Goal: Book appointment/travel/reservation

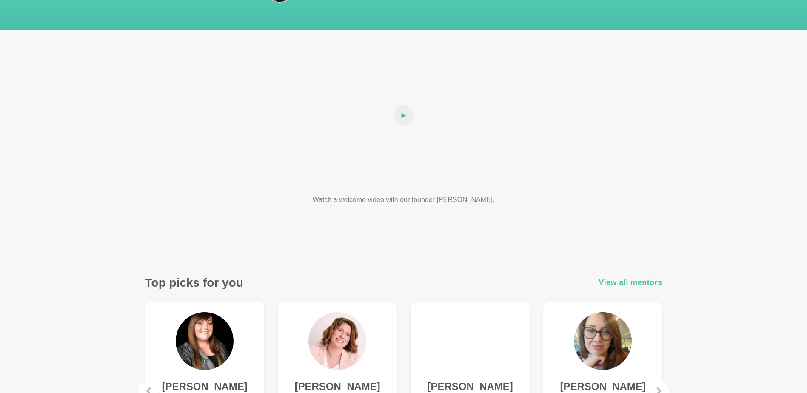
scroll to position [170, 0]
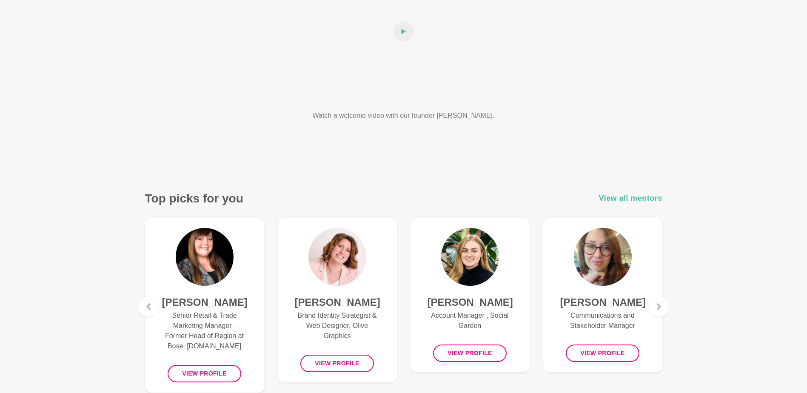
click at [628, 200] on span "View all mentors" at bounding box center [630, 198] width 63 height 12
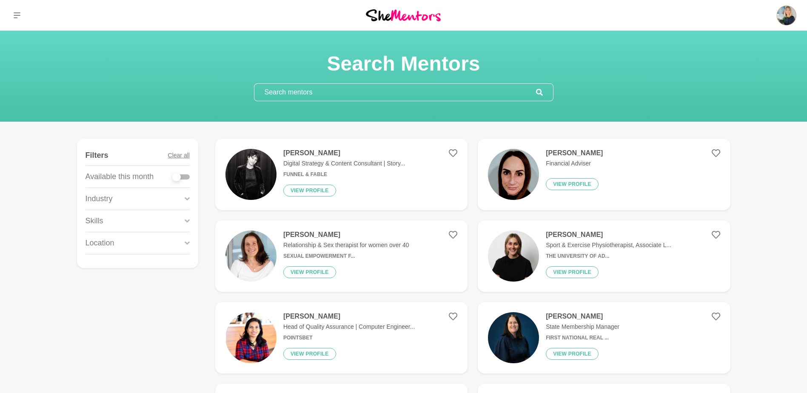
click at [188, 176] on div at bounding box center [181, 176] width 17 height 5
checkbox input "true"
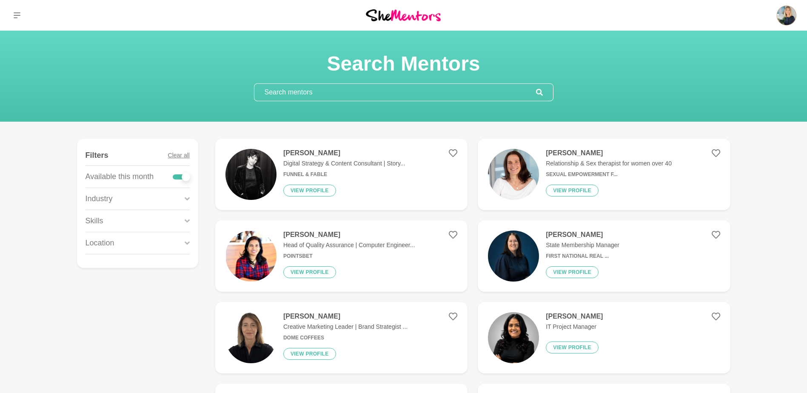
click at [615, 175] on h6 "Sexual Empowerment f..." at bounding box center [609, 174] width 126 height 6
click at [311, 89] on input "text" at bounding box center [395, 92] width 282 height 17
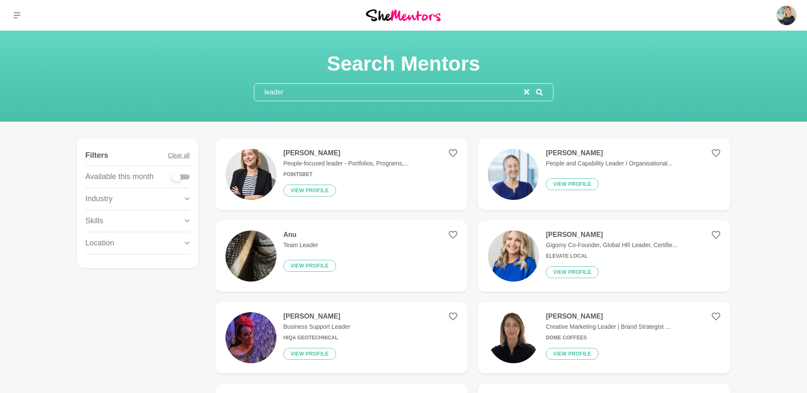
type input "leader"
click at [177, 250] on div "Location" at bounding box center [138, 243] width 104 height 22
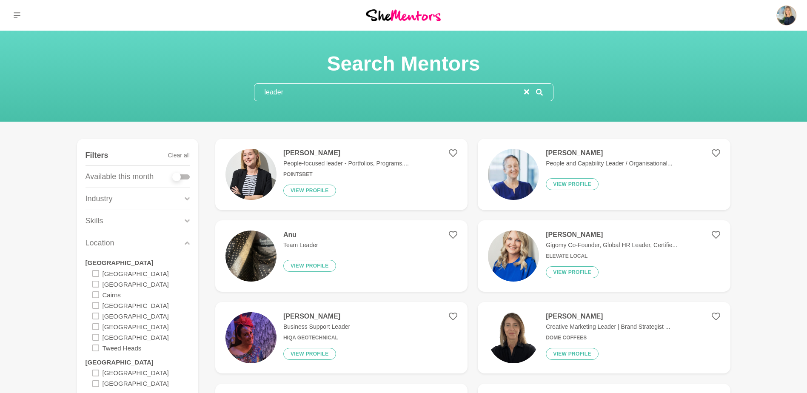
click at [97, 328] on icon at bounding box center [95, 326] width 7 height 7
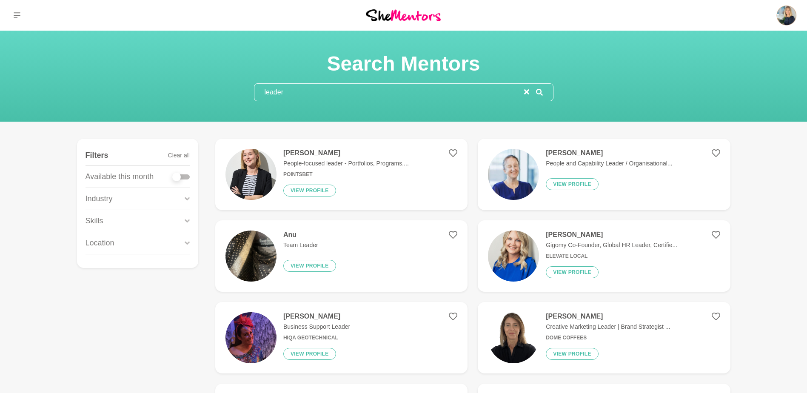
click at [186, 178] on div at bounding box center [181, 176] width 17 height 5
checkbox input "true"
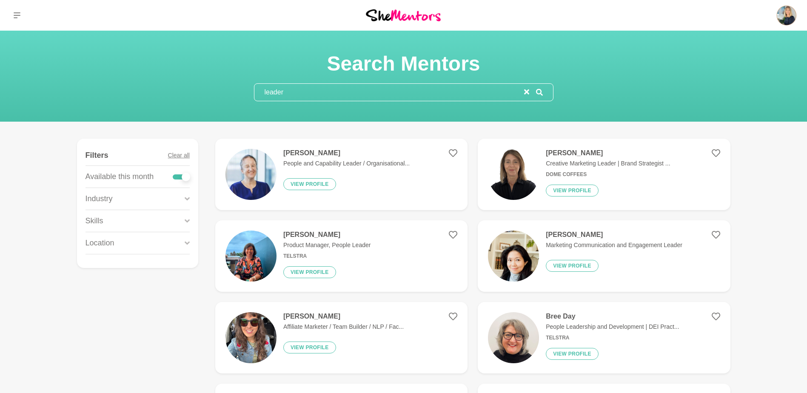
click at [178, 246] on div "Location" at bounding box center [138, 243] width 104 height 22
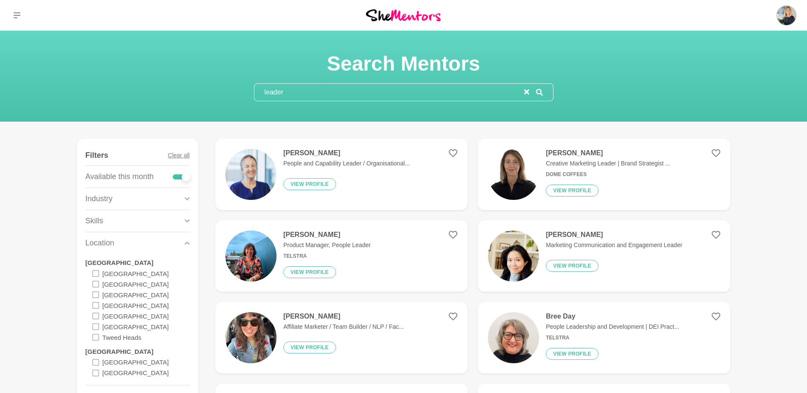
click at [95, 317] on icon at bounding box center [95, 316] width 7 height 7
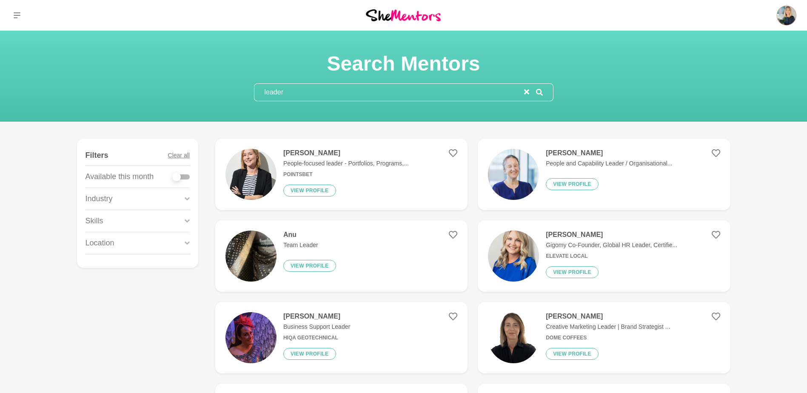
click at [186, 174] on div at bounding box center [181, 176] width 17 height 5
checkbox input "true"
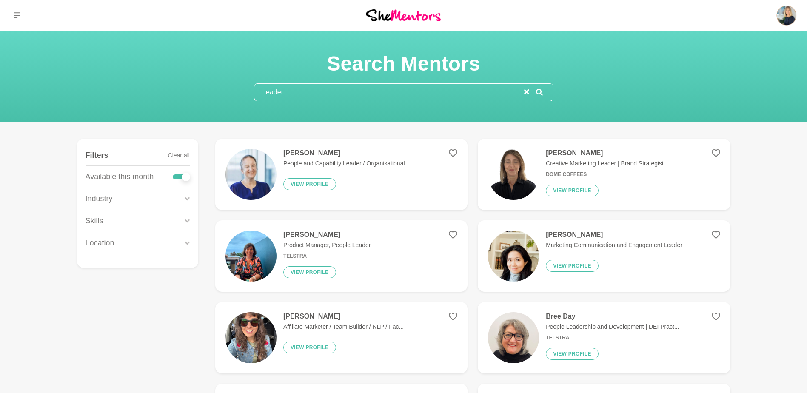
drag, startPoint x: 316, startPoint y: 91, endPoint x: 199, endPoint y: 86, distance: 117.2
click at [199, 86] on div "Search Mentors leader" at bounding box center [403, 76] width 787 height 50
click at [326, 153] on h4 "[PERSON_NAME]" at bounding box center [346, 153] width 126 height 9
click at [168, 244] on div "Location" at bounding box center [138, 243] width 104 height 22
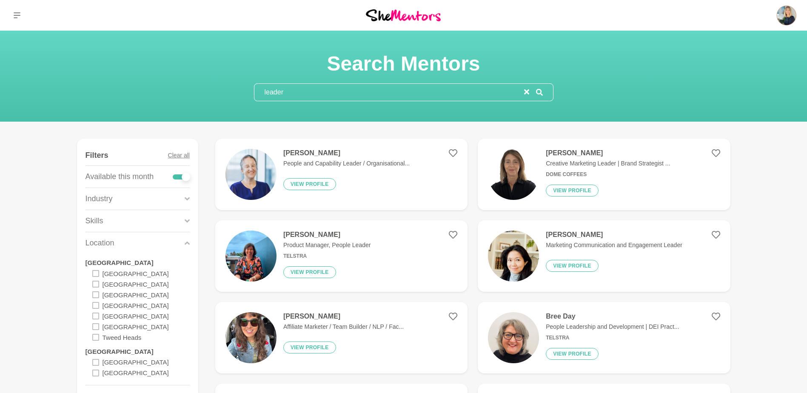
click at [95, 318] on icon at bounding box center [95, 316] width 7 height 7
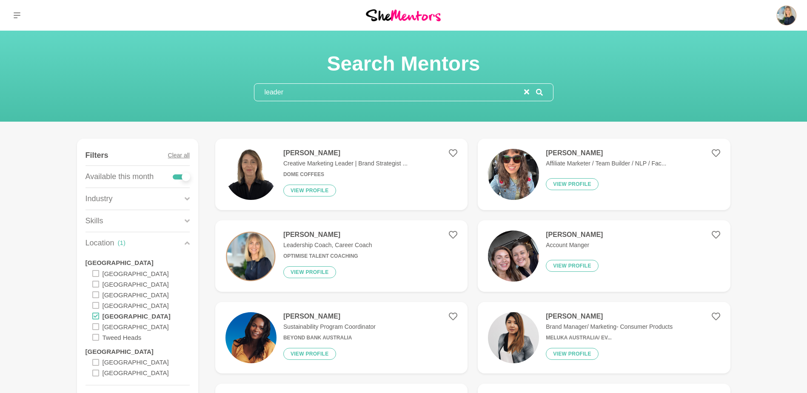
click at [175, 177] on div at bounding box center [181, 176] width 17 height 5
checkbox input "false"
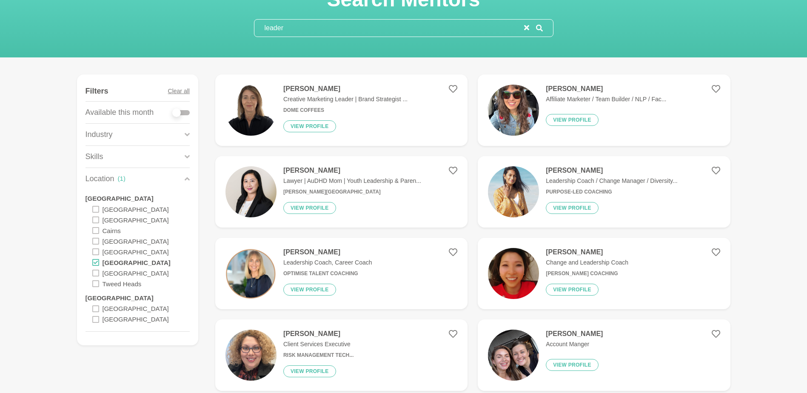
scroll to position [85, 0]
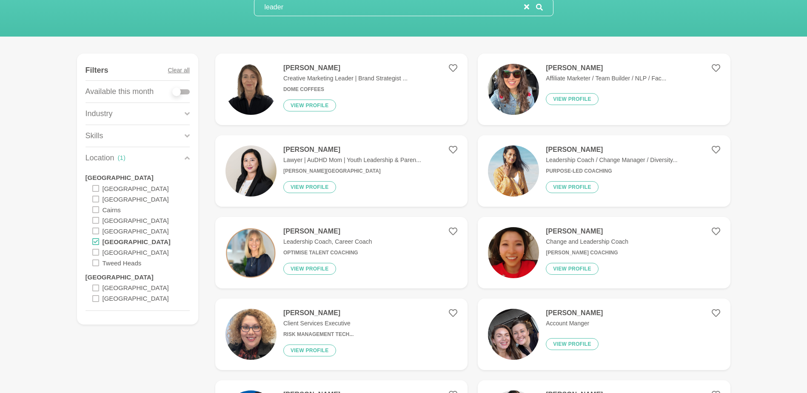
click at [189, 156] on icon at bounding box center [187, 157] width 5 height 11
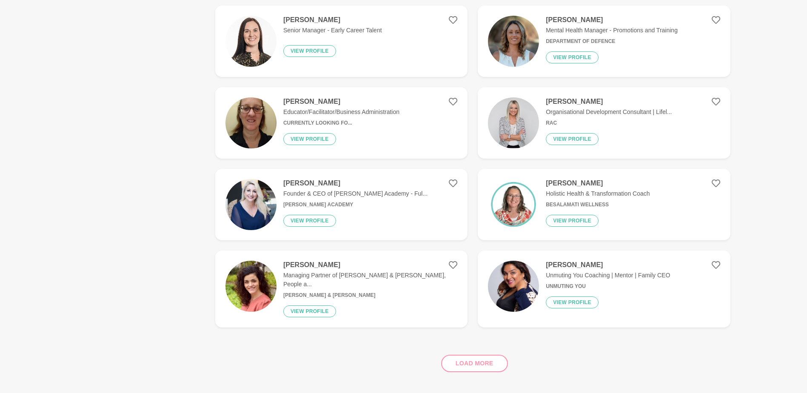
scroll to position [638, 0]
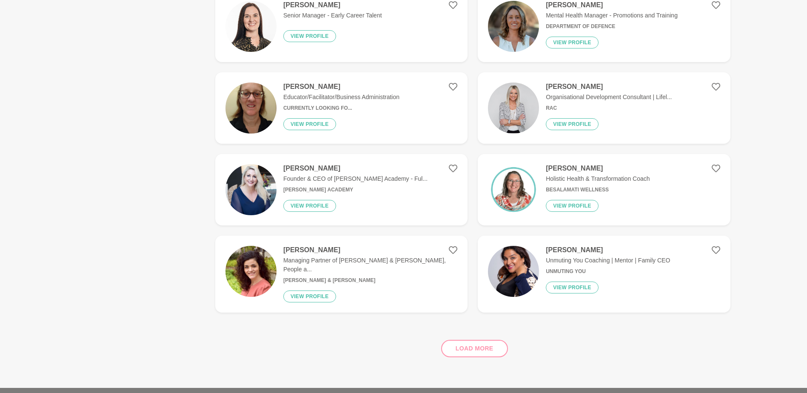
click at [474, 343] on div "Load more" at bounding box center [472, 345] width 515 height 51
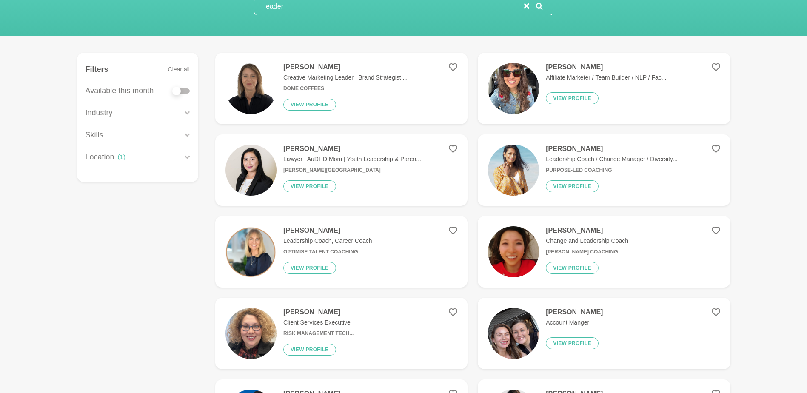
scroll to position [85, 0]
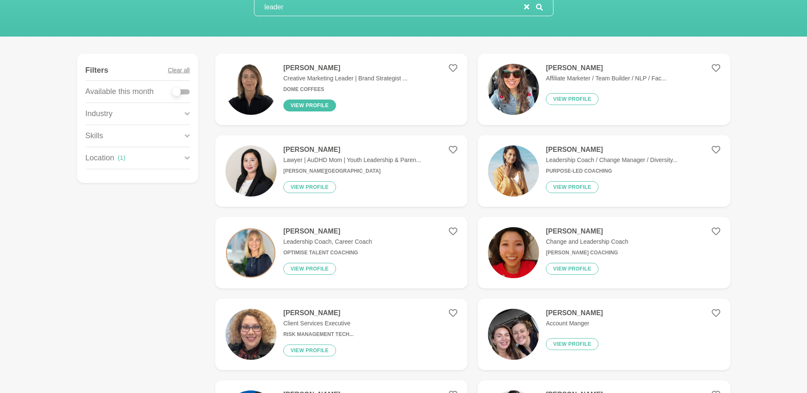
click at [299, 106] on button "View profile" at bounding box center [309, 106] width 53 height 12
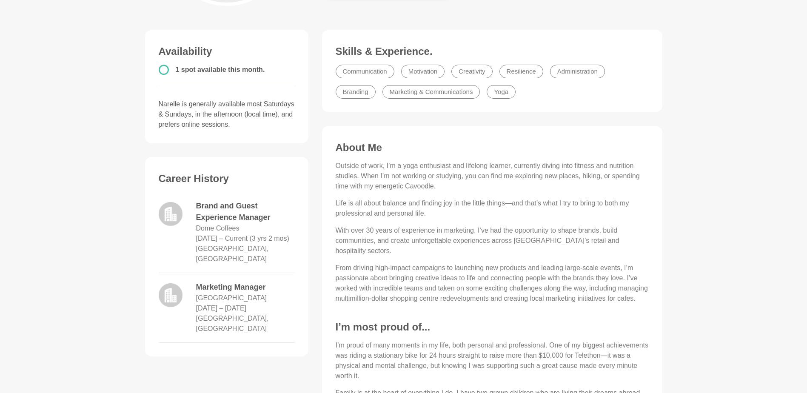
scroll to position [213, 0]
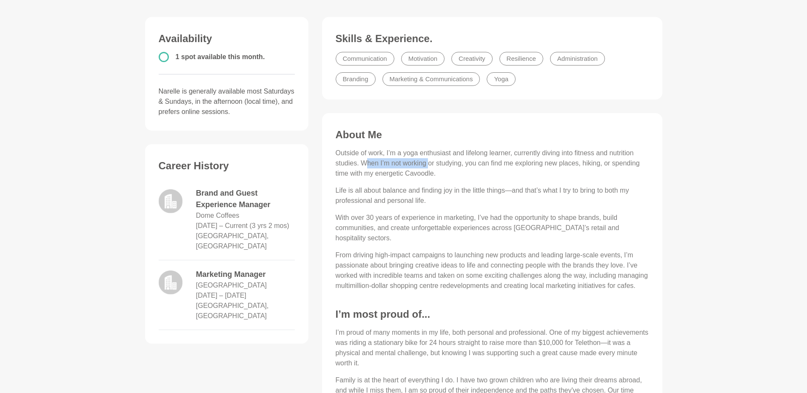
drag, startPoint x: 367, startPoint y: 162, endPoint x: 428, endPoint y: 168, distance: 61.1
click at [428, 168] on p "Outside of work, I’m a yoga enthusiast and lifelong learner, currently diving i…" at bounding box center [492, 163] width 313 height 31
drag, startPoint x: 354, startPoint y: 191, endPoint x: 523, endPoint y: 194, distance: 169.0
click at [523, 194] on p "Life is all about balance and finding joy in the little things—and that’s what …" at bounding box center [492, 196] width 313 height 20
drag, startPoint x: 523, startPoint y: 194, endPoint x: 420, endPoint y: 235, distance: 111.1
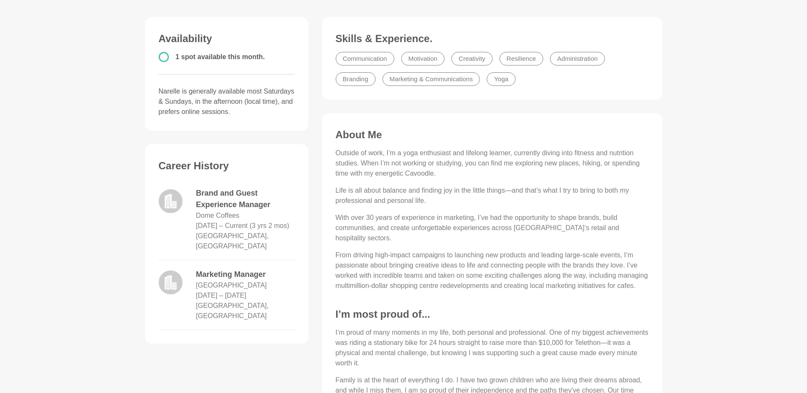
click at [421, 235] on p "With over 30 years of experience in marketing, I’ve had the opportunity to shap…" at bounding box center [492, 228] width 313 height 31
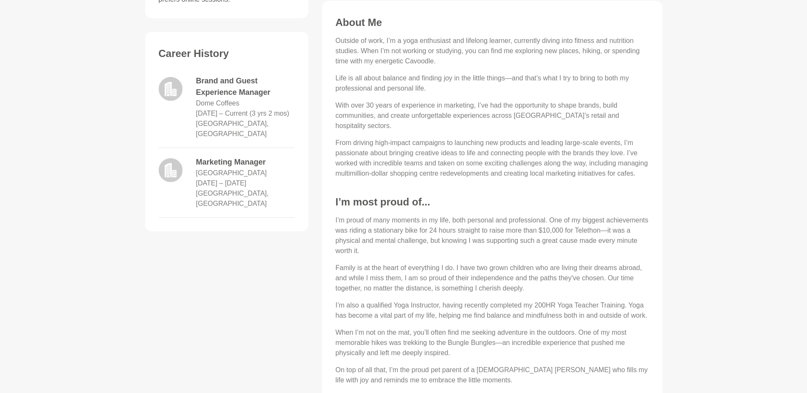
scroll to position [340, 0]
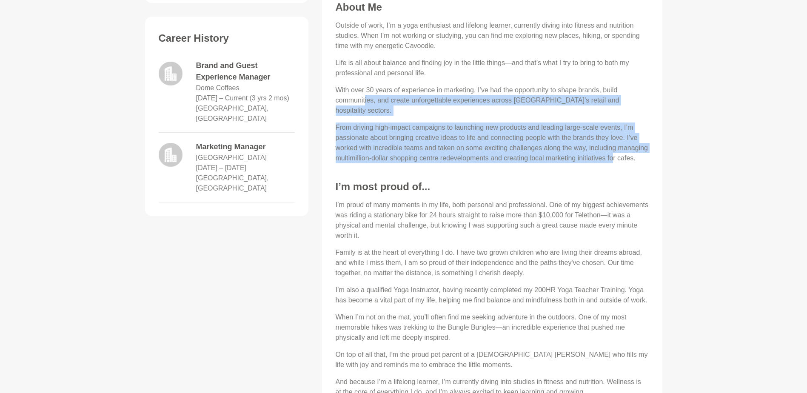
drag, startPoint x: 366, startPoint y: 100, endPoint x: 612, endPoint y: 160, distance: 253.2
click at [612, 160] on div "Outside of work, I’m a yoga enthusiast and lifelong learner, currently diving i…" at bounding box center [492, 91] width 313 height 143
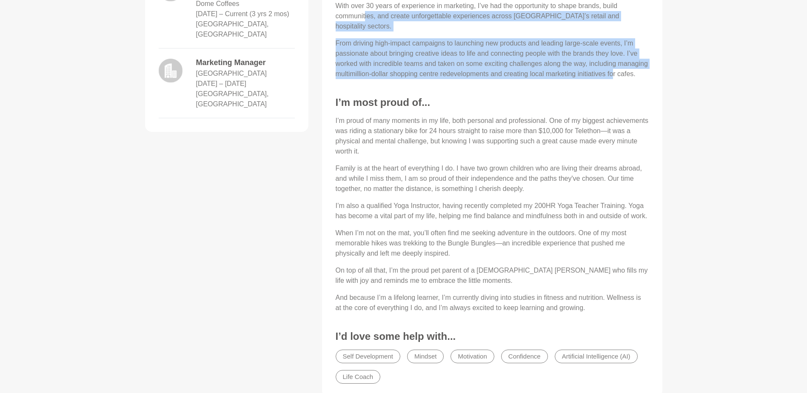
scroll to position [426, 0]
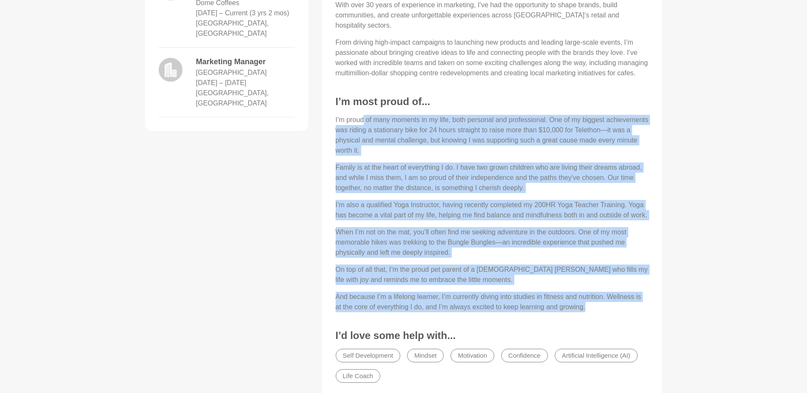
drag, startPoint x: 364, startPoint y: 120, endPoint x: 626, endPoint y: 308, distance: 322.5
click at [626, 308] on div "I’m proud of many moments in my life, both personal and professional. One of my…" at bounding box center [492, 213] width 313 height 197
click at [474, 254] on p "When I’m not on the mat, you’ll often find me seeking adventure in the outdoors…" at bounding box center [492, 242] width 313 height 31
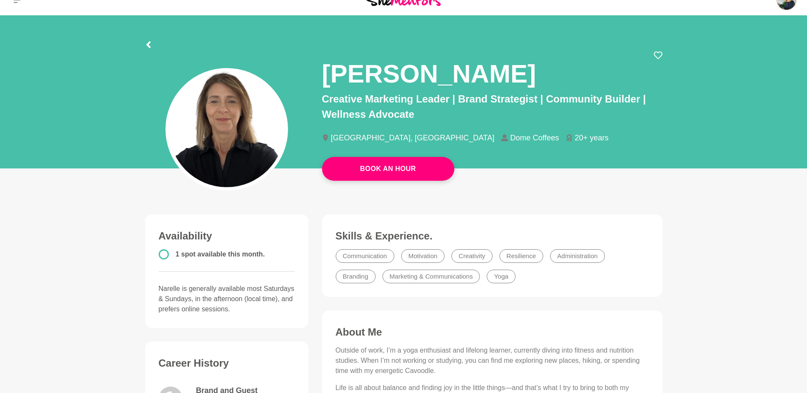
scroll to position [0, 0]
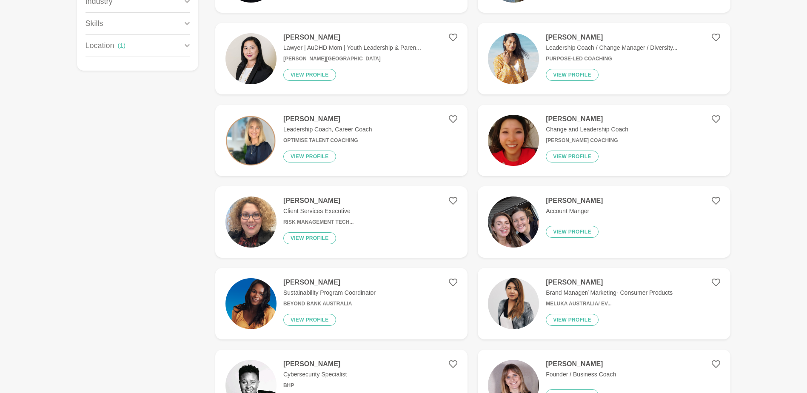
scroll to position [213, 0]
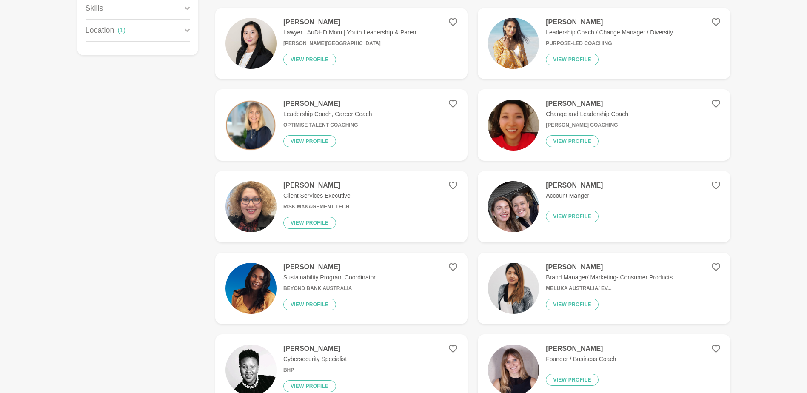
click at [326, 196] on p "Client Services Executive" at bounding box center [318, 195] width 70 height 9
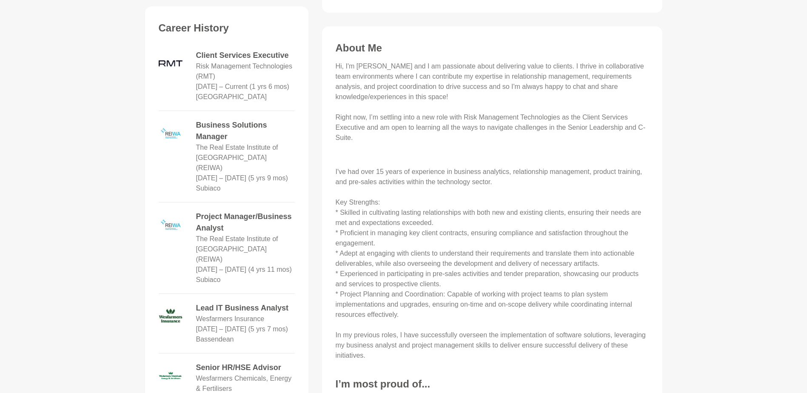
scroll to position [85, 0]
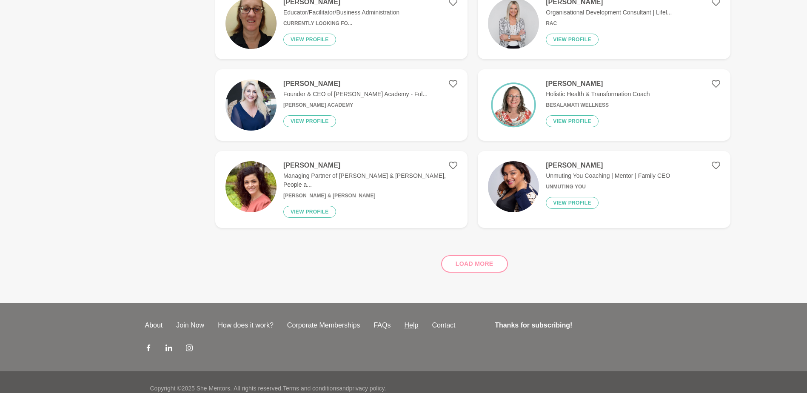
scroll to position [723, 0]
click at [450, 258] on div "Load more" at bounding box center [472, 259] width 515 height 51
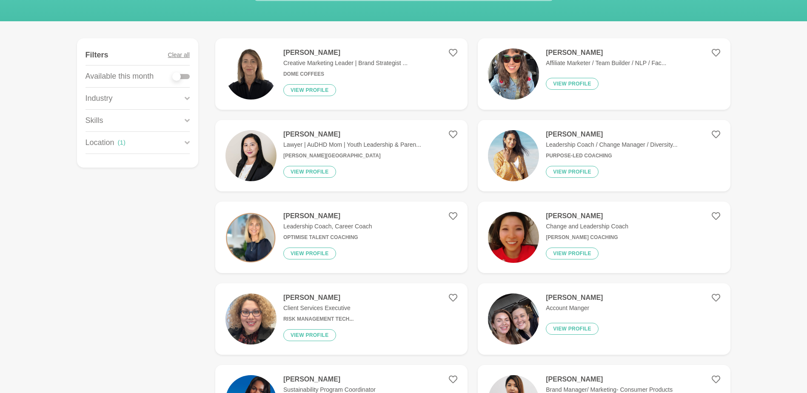
scroll to position [85, 0]
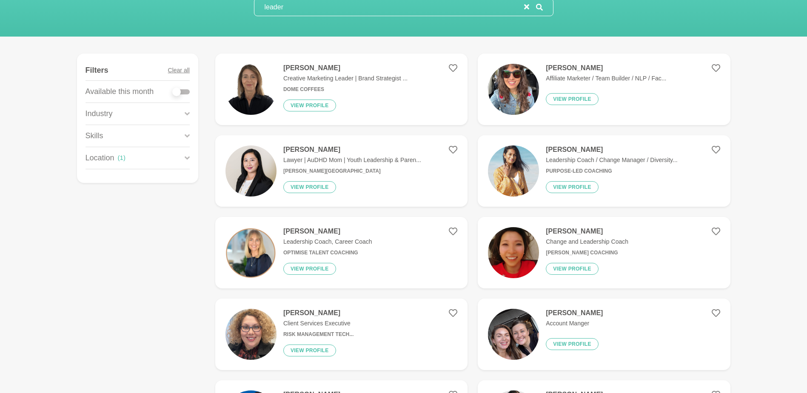
click at [186, 160] on icon at bounding box center [187, 157] width 5 height 11
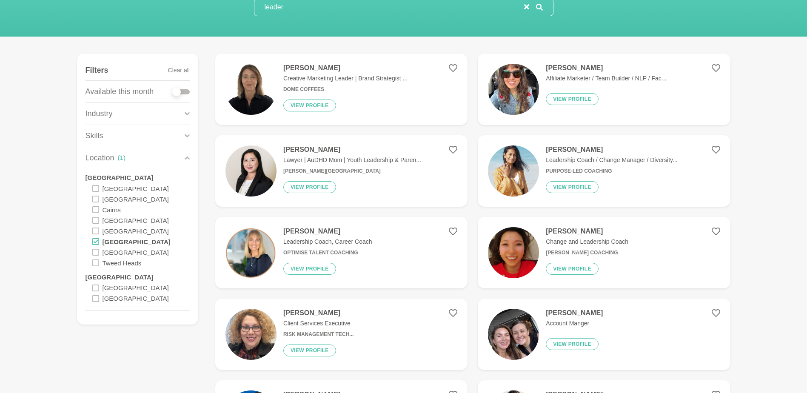
click at [184, 90] on div at bounding box center [181, 91] width 17 height 5
checkbox input "true"
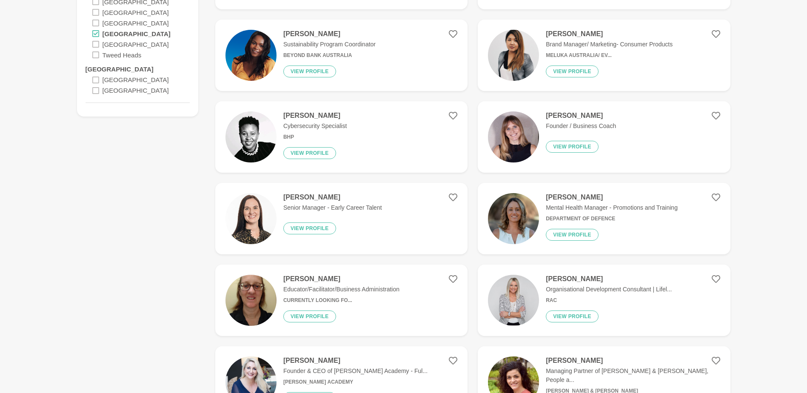
scroll to position [298, 0]
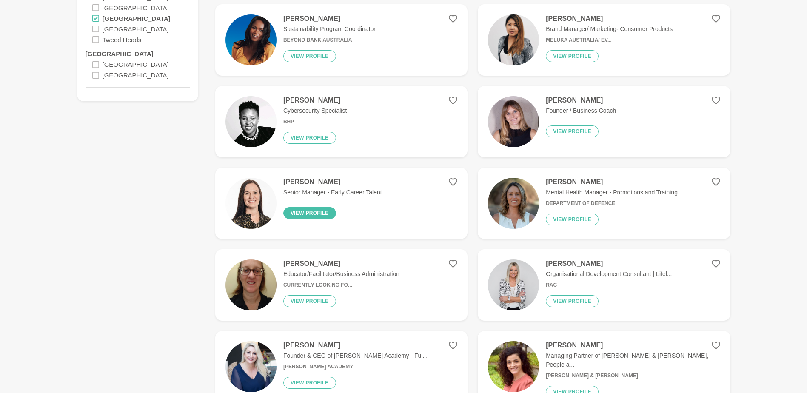
click at [312, 213] on button "View profile" at bounding box center [309, 213] width 53 height 12
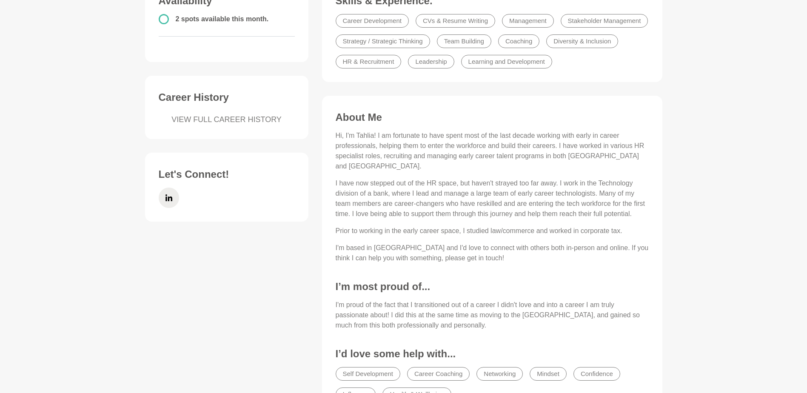
scroll to position [255, 0]
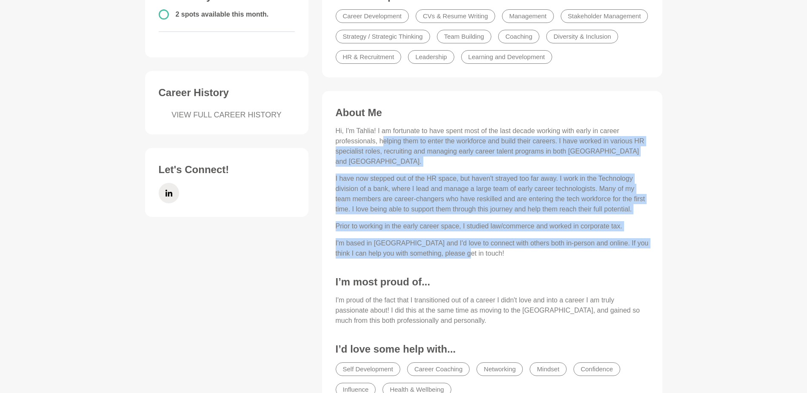
drag, startPoint x: 383, startPoint y: 140, endPoint x: 535, endPoint y: 243, distance: 183.9
click at [535, 243] on div "Hi, I'm Tahlia! I am fortunate to have spent most of the last decade working wi…" at bounding box center [492, 192] width 313 height 133
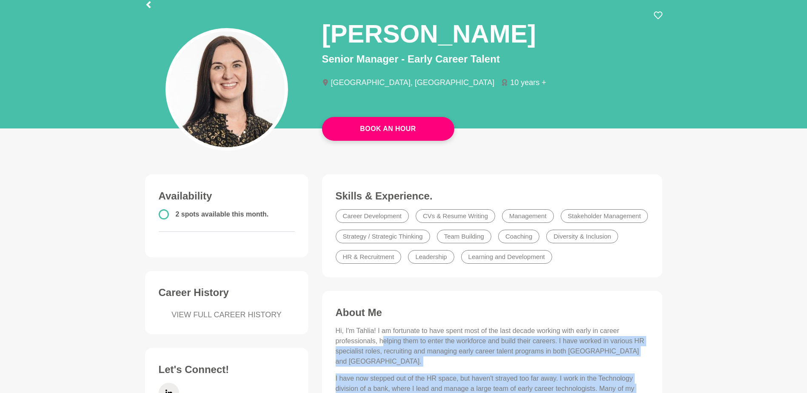
scroll to position [43, 0]
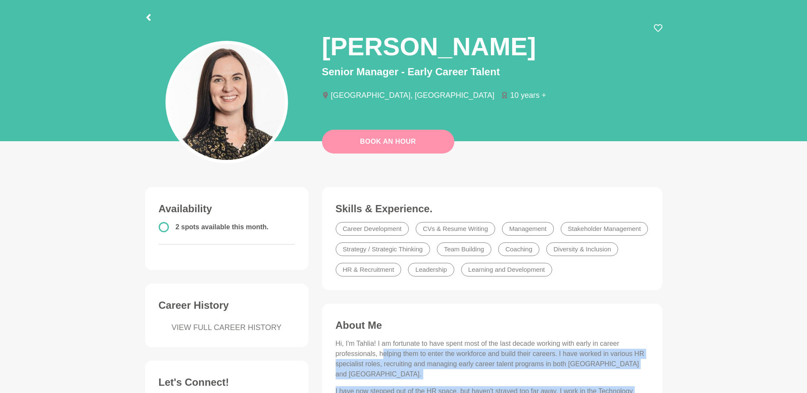
click at [377, 139] on link "Book An Hour" at bounding box center [388, 142] width 132 height 24
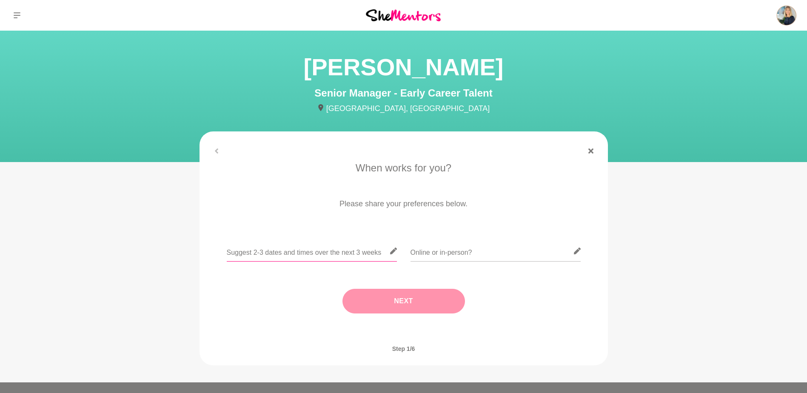
click at [295, 250] on input "text" at bounding box center [312, 251] width 170 height 21
type input "[DATE] 2nd 2/3 pm, Thurs 4th [DATE]3 pm, [DATE] 5 10/11am"
click at [454, 253] on input "text" at bounding box center [496, 251] width 170 height 21
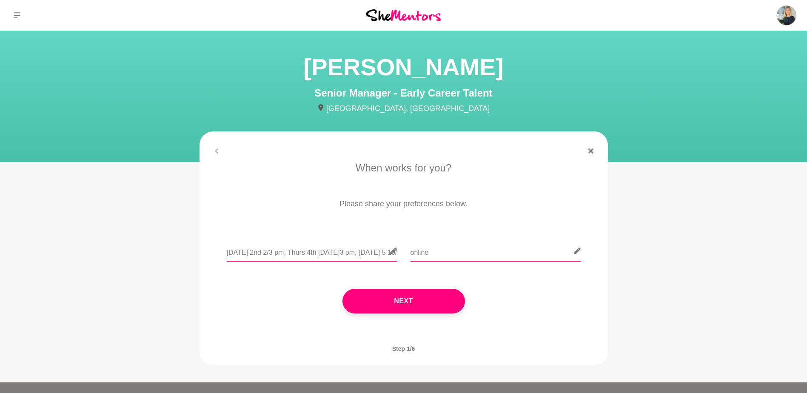
type input "online"
click at [295, 252] on input "[DATE] 2nd 2/3 pm, Thurs 4th [DATE]3 pm, [DATE] 5 10/11am" at bounding box center [312, 251] width 170 height 21
type input "[DATE] 2nd 2/3 pm, Thurs 4th [DATE]3 pm, [DATE] 5 10/11am"
click at [394, 309] on button "Next" at bounding box center [404, 301] width 123 height 25
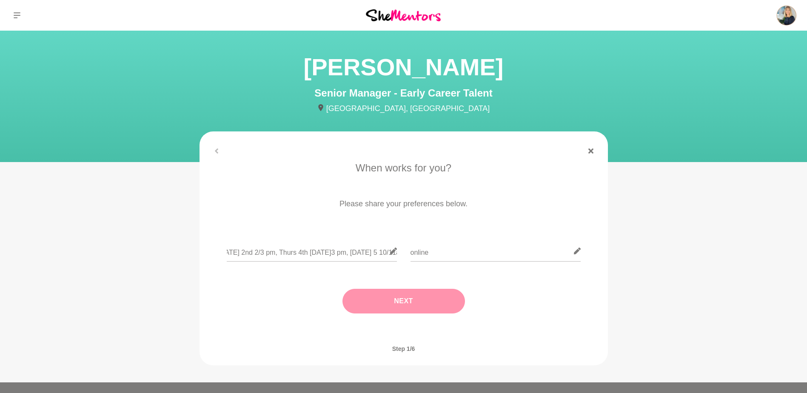
scroll to position [0, 0]
click at [369, 254] on input "text" at bounding box center [404, 251] width 170 height 21
type input "[GEOGRAPHIC_DATA]"
click at [364, 299] on button "Next" at bounding box center [404, 301] width 123 height 25
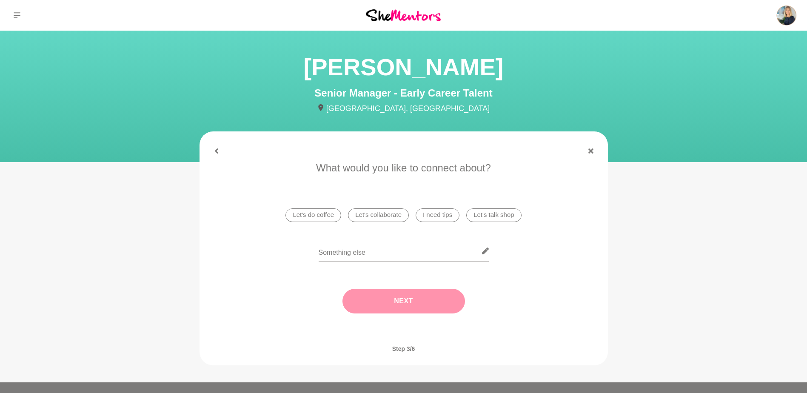
click at [438, 215] on li "I need tips" at bounding box center [438, 216] width 44 height 14
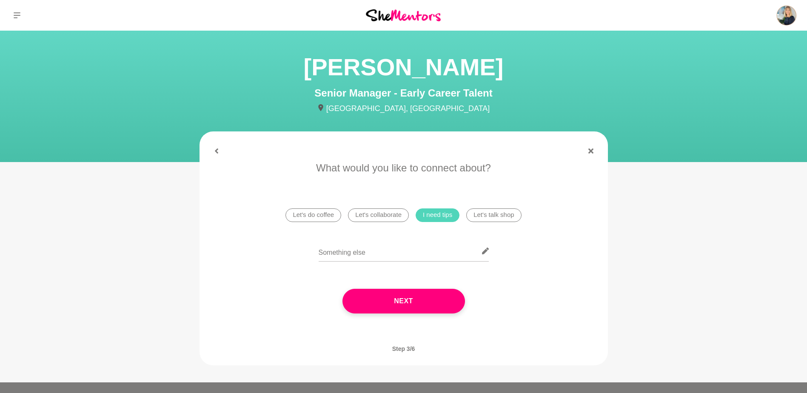
click at [503, 215] on li "Let's talk shop" at bounding box center [493, 216] width 55 height 14
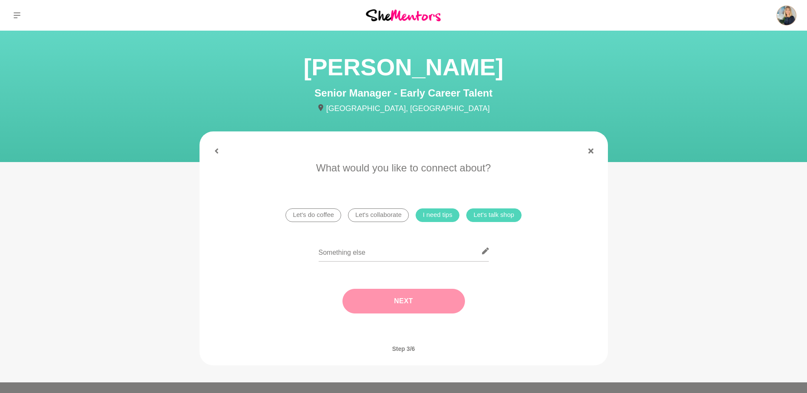
click at [396, 307] on button "Next" at bounding box center [404, 301] width 123 height 25
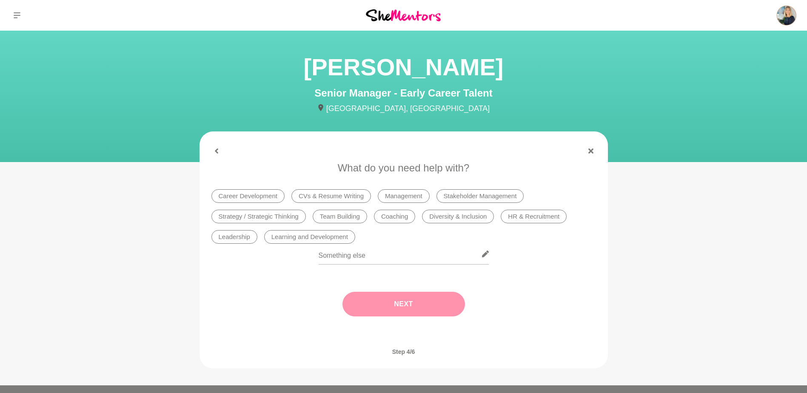
click at [400, 199] on li "Management" at bounding box center [404, 196] width 52 height 14
click at [389, 305] on button "Next" at bounding box center [404, 304] width 123 height 25
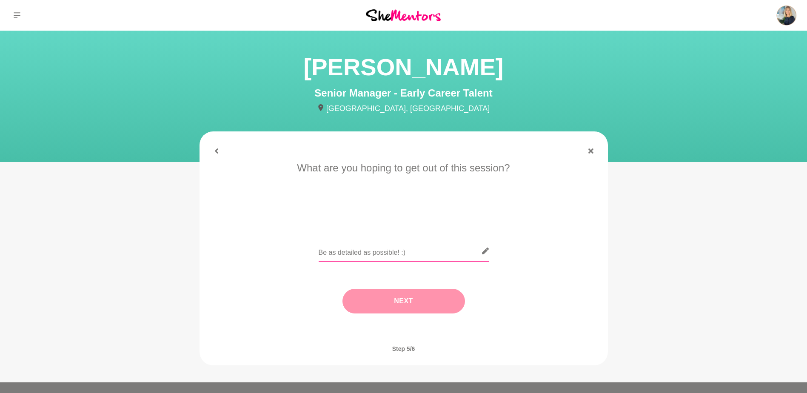
click at [341, 250] on input "text" at bounding box center [404, 251] width 170 height 21
type input "I'm looking for feedback on a coaching program i've developed and would love to…"
click at [384, 297] on button "Next" at bounding box center [404, 301] width 123 height 25
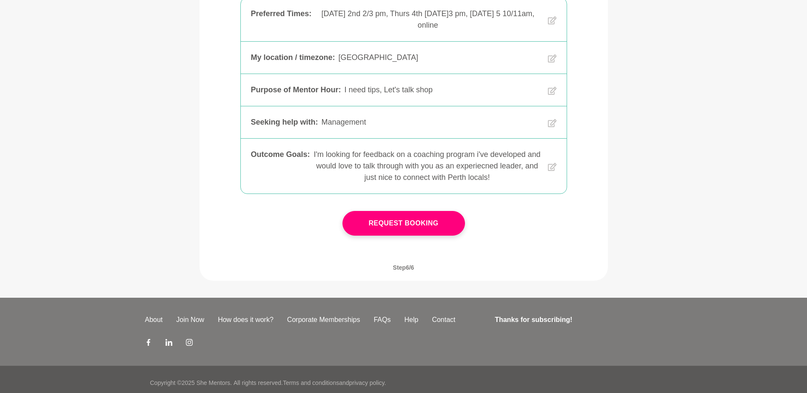
scroll to position [199, 0]
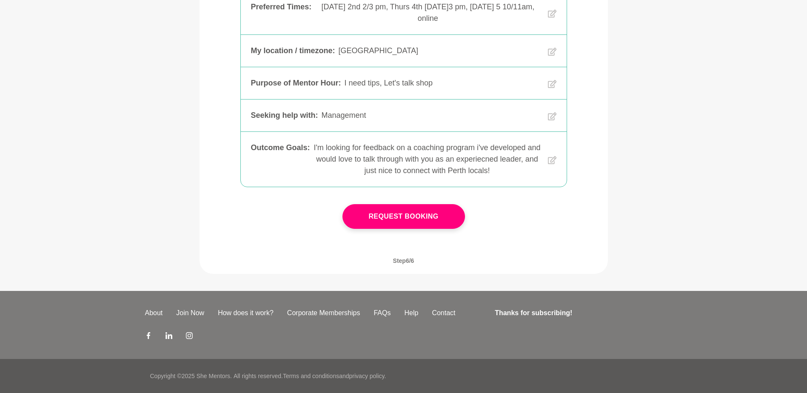
click at [421, 213] on button "Request Booking" at bounding box center [404, 216] width 123 height 25
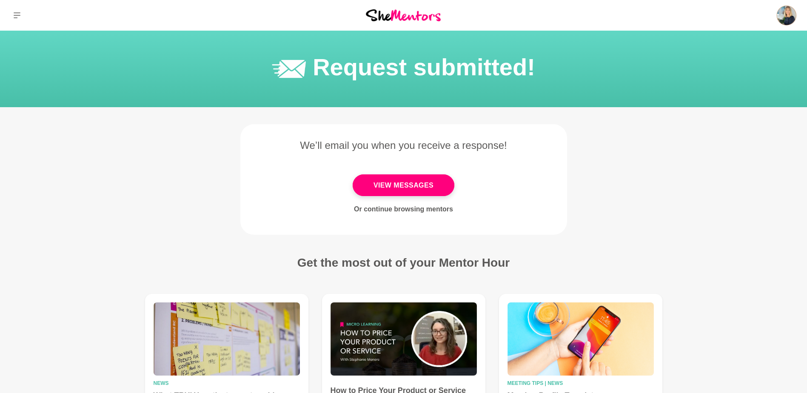
click at [390, 211] on link "Or continue browsing mentors" at bounding box center [403, 209] width 99 height 7
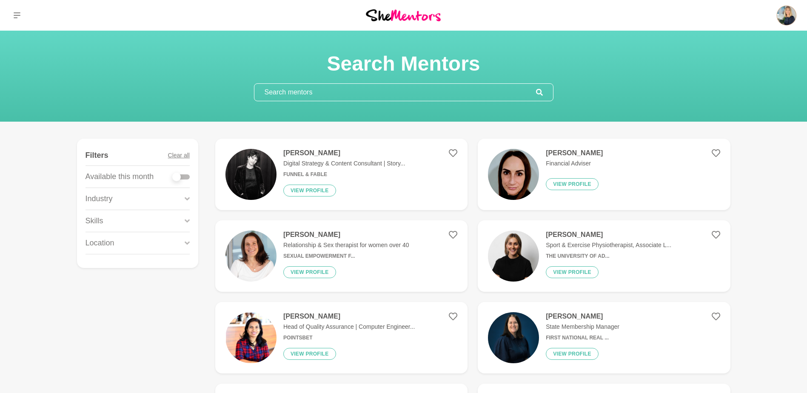
click at [288, 91] on input "text" at bounding box center [395, 92] width 282 height 17
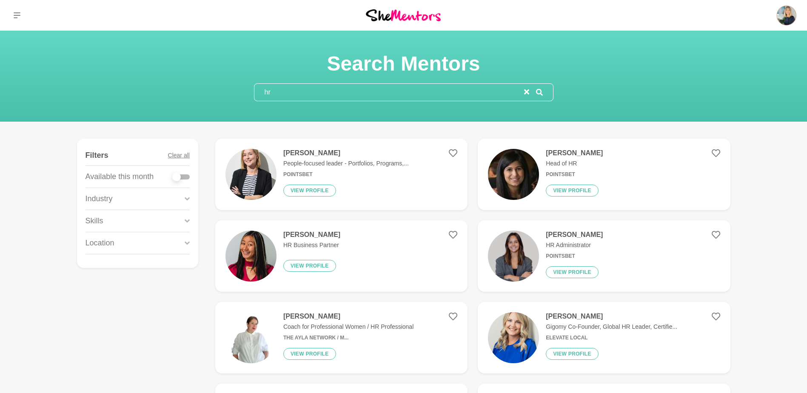
type input "hr"
click at [186, 178] on div at bounding box center [181, 176] width 17 height 5
checkbox input "true"
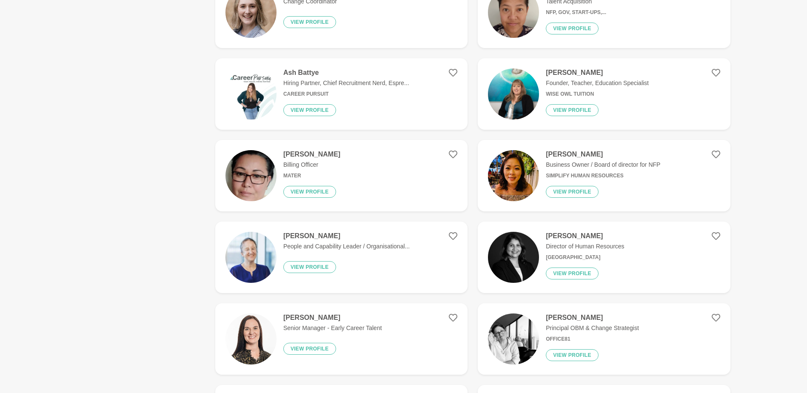
scroll to position [340, 0]
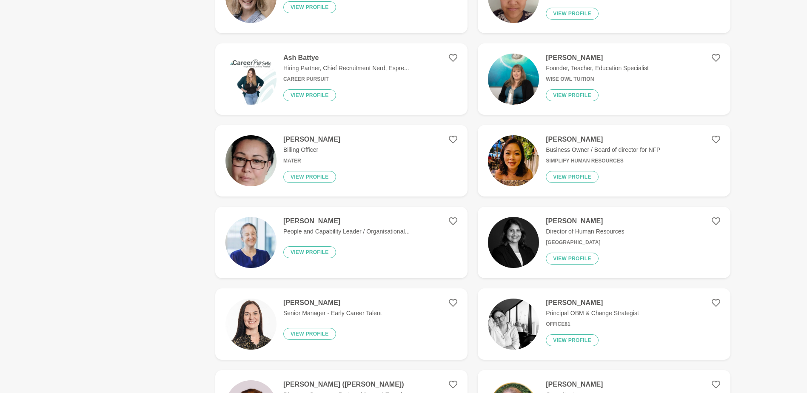
click at [311, 226] on div "[PERSON_NAME] People and Capability Leader / Organisational... View profile" at bounding box center [343, 242] width 133 height 51
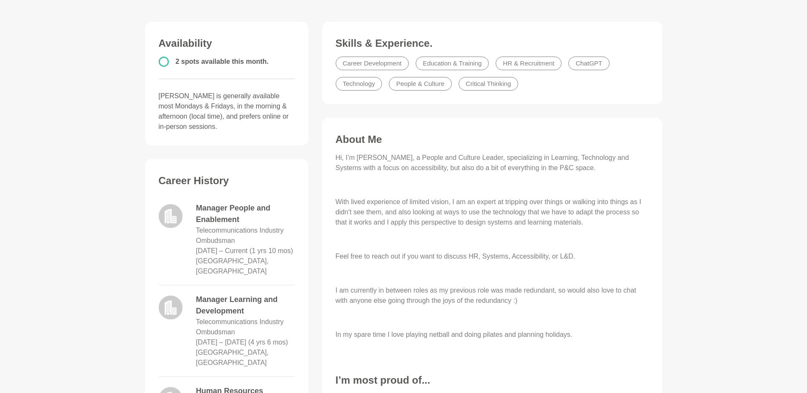
scroll to position [213, 0]
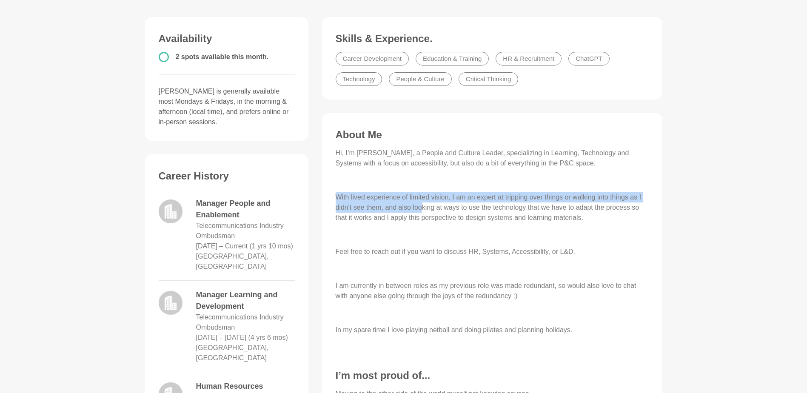
drag, startPoint x: 339, startPoint y: 196, endPoint x: 420, endPoint y: 212, distance: 83.3
click at [420, 212] on p "With lived experience of limited vision, I am an expert at tripping over things…" at bounding box center [492, 207] width 313 height 31
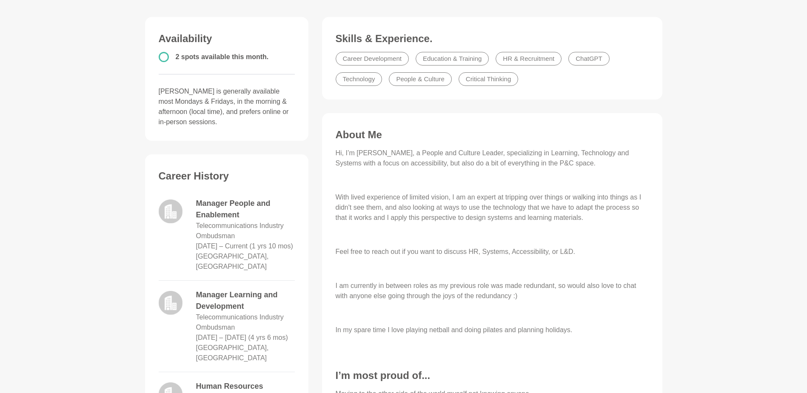
drag, startPoint x: 420, startPoint y: 212, endPoint x: 411, endPoint y: 266, distance: 54.9
click at [411, 266] on p at bounding box center [492, 269] width 313 height 10
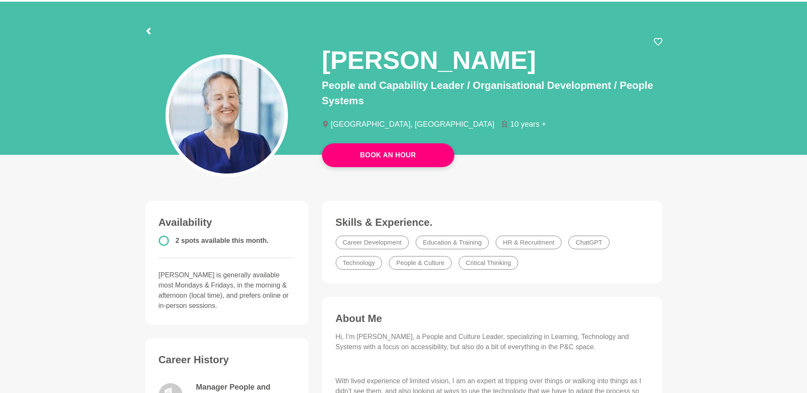
scroll to position [0, 0]
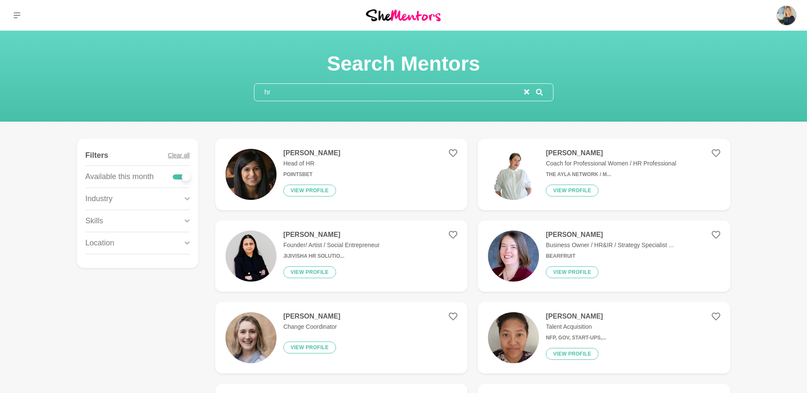
click at [308, 163] on p "Head of HR" at bounding box center [311, 163] width 57 height 9
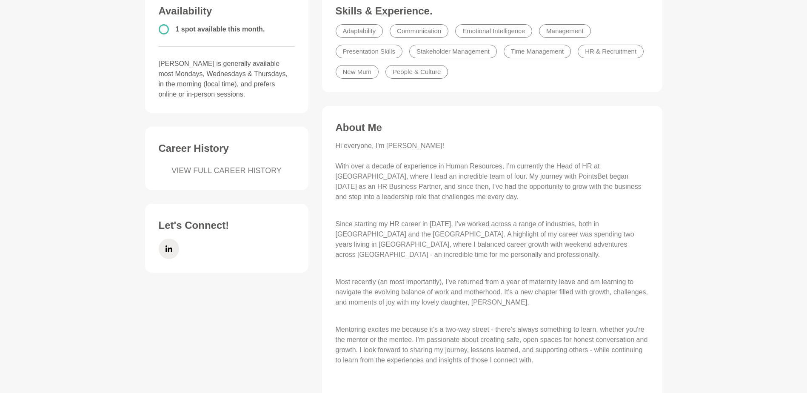
scroll to position [255, 0]
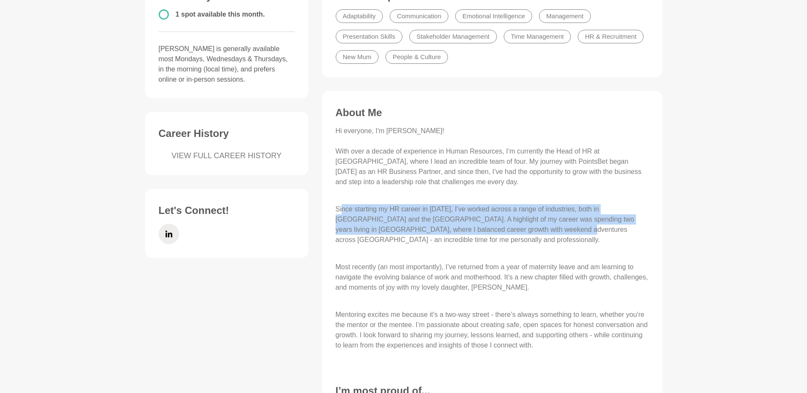
drag, startPoint x: 343, startPoint y: 211, endPoint x: 495, endPoint y: 231, distance: 153.8
click at [495, 231] on p "Since starting my HR career in [DATE], I’ve worked across a range of industries…" at bounding box center [492, 229] width 313 height 51
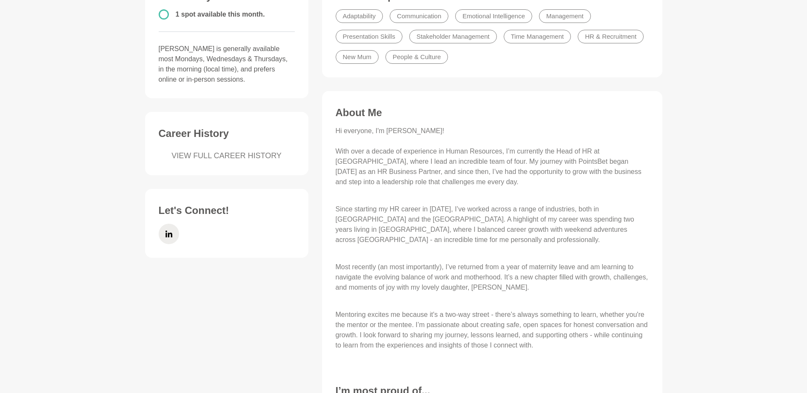
drag, startPoint x: 379, startPoint y: 271, endPoint x: 374, endPoint y: 269, distance: 5.2
click at [378, 271] on p "Most recently (an most importantly), I’ve returned from a year of maternity lea…" at bounding box center [492, 282] width 313 height 41
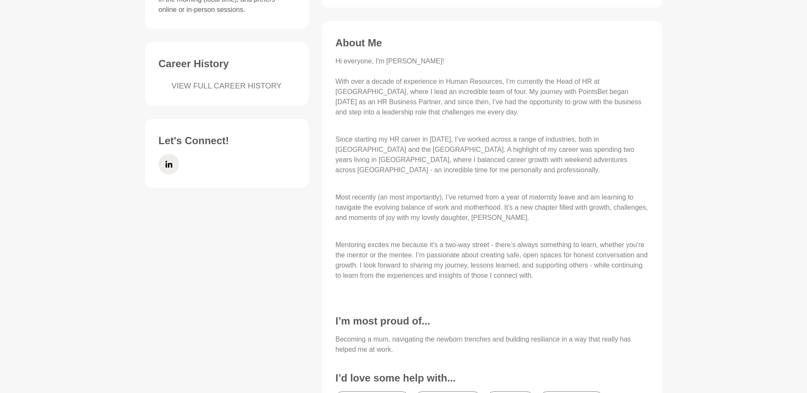
scroll to position [340, 0]
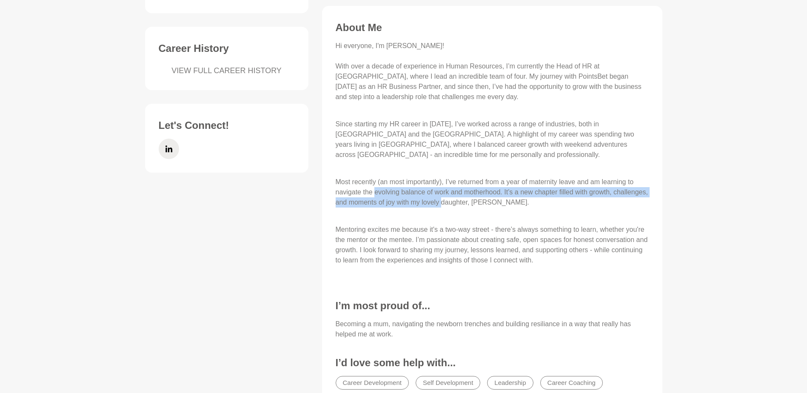
drag, startPoint x: 376, startPoint y: 183, endPoint x: 443, endPoint y: 194, distance: 67.8
click at [443, 194] on p "Most recently (an most importantly), I’ve returned from a year of maternity lea…" at bounding box center [492, 197] width 313 height 41
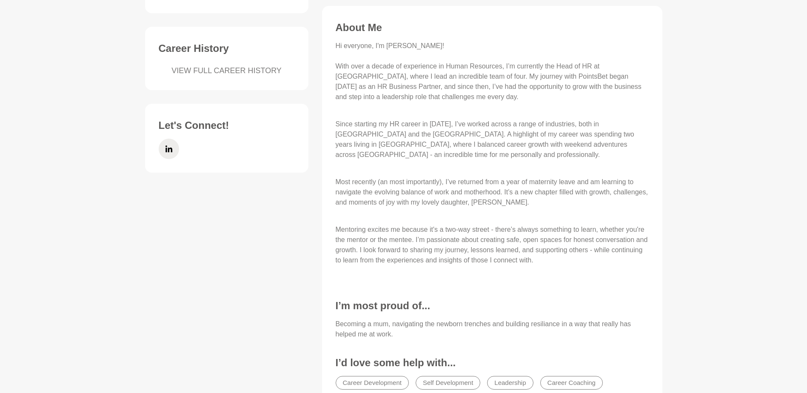
drag, startPoint x: 443, startPoint y: 194, endPoint x: 446, endPoint y: 239, distance: 44.8
click at [446, 239] on p "Mentoring excites me because it's a two-way street - there’s always something t…" at bounding box center [492, 245] width 313 height 41
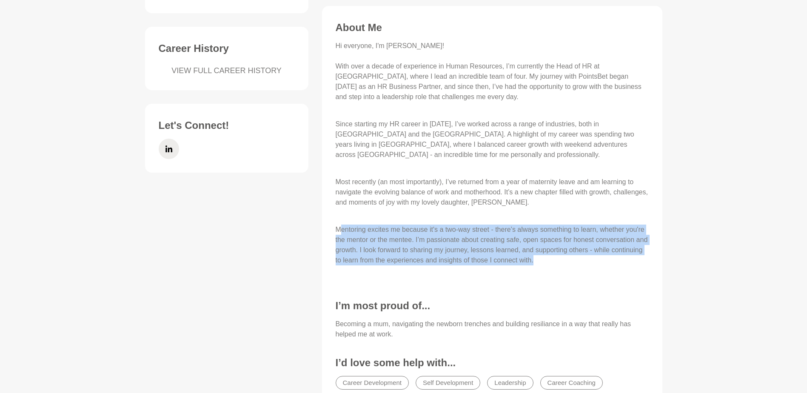
drag, startPoint x: 343, startPoint y: 220, endPoint x: 602, endPoint y: 253, distance: 260.7
click at [602, 253] on p "Mentoring excites me because it's a two-way street - there’s always something t…" at bounding box center [492, 245] width 313 height 41
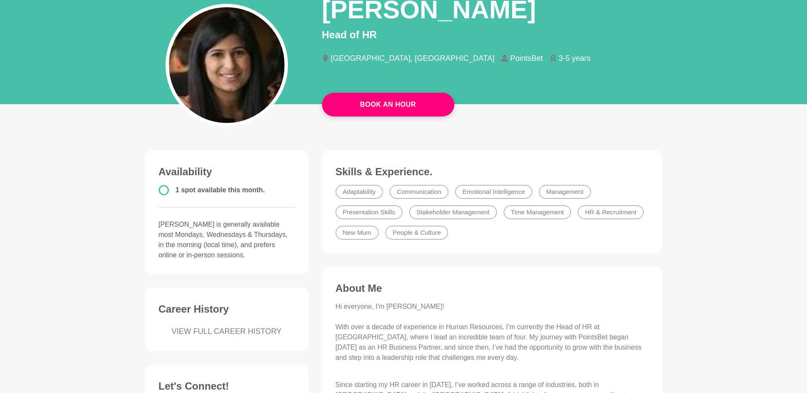
scroll to position [0, 0]
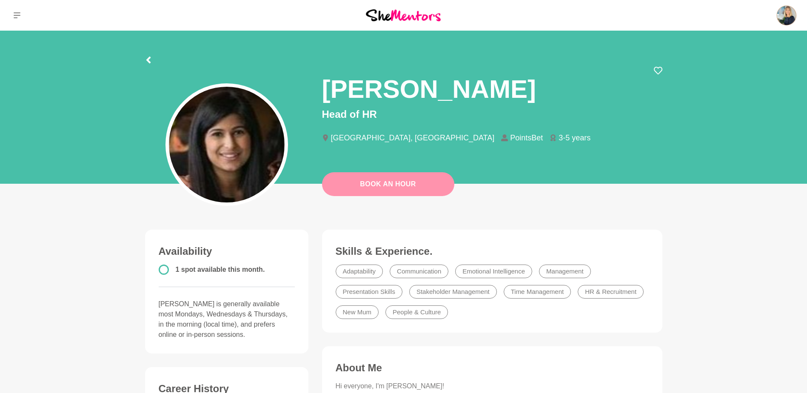
click at [352, 189] on link "Book An Hour" at bounding box center [388, 184] width 132 height 24
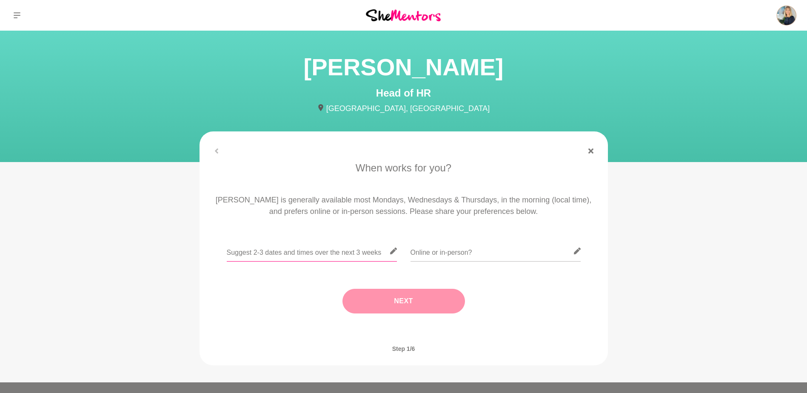
click at [284, 248] on input "text" at bounding box center [312, 251] width 170 height 21
type input "Mon 8th [DATE]12 am [GEOGRAPHIC_DATA], [DATE] 9th 9am, 1pm [GEOGRAPHIC_DATA], W…"
click at [462, 249] on input "text" at bounding box center [496, 251] width 170 height 21
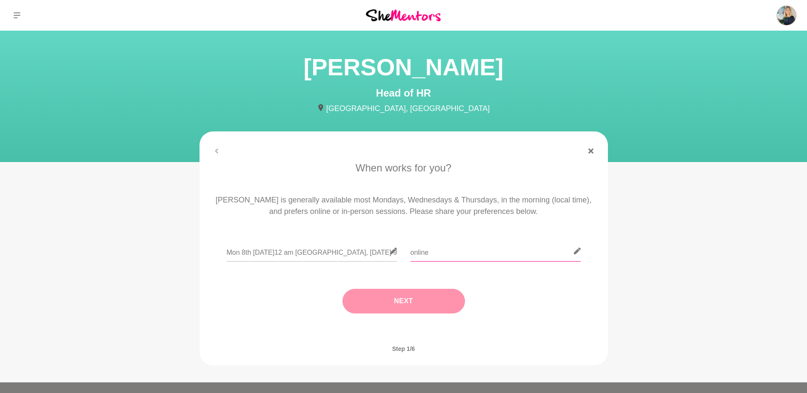
type input "online"
click at [407, 307] on button "Next" at bounding box center [404, 301] width 123 height 25
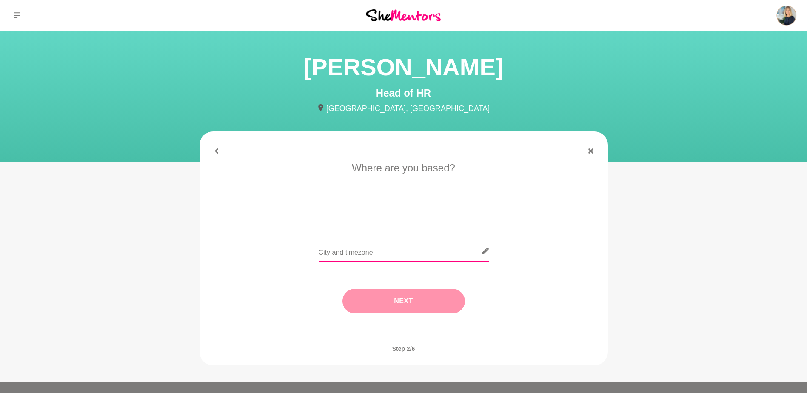
click at [326, 257] on input "text" at bounding box center [404, 251] width 170 height 21
type input "[GEOGRAPHIC_DATA]"
click at [406, 304] on button "Next" at bounding box center [404, 301] width 123 height 25
click at [483, 217] on li "Let's talk shop" at bounding box center [493, 216] width 55 height 14
click at [418, 298] on button "Next" at bounding box center [404, 301] width 123 height 25
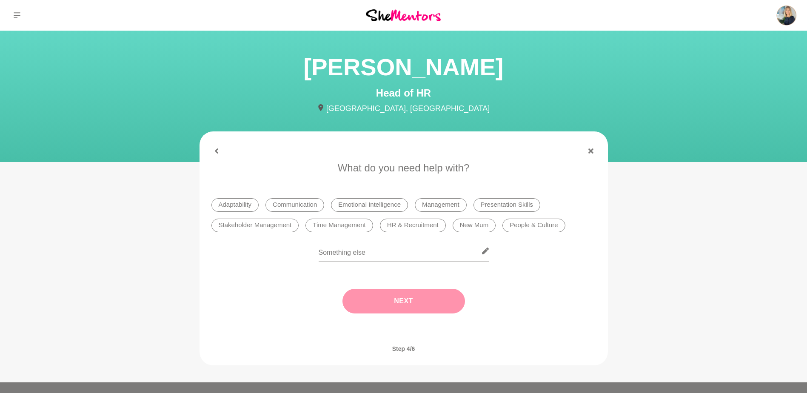
click at [415, 226] on li "HR & Recruitment" at bounding box center [413, 226] width 66 height 14
click at [386, 303] on button "Next" at bounding box center [404, 301] width 123 height 25
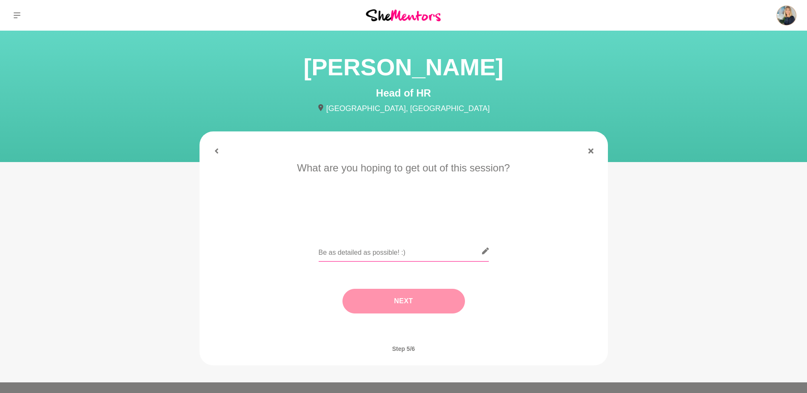
click at [351, 249] on input "text" at bounding box center [404, 251] width 170 height 21
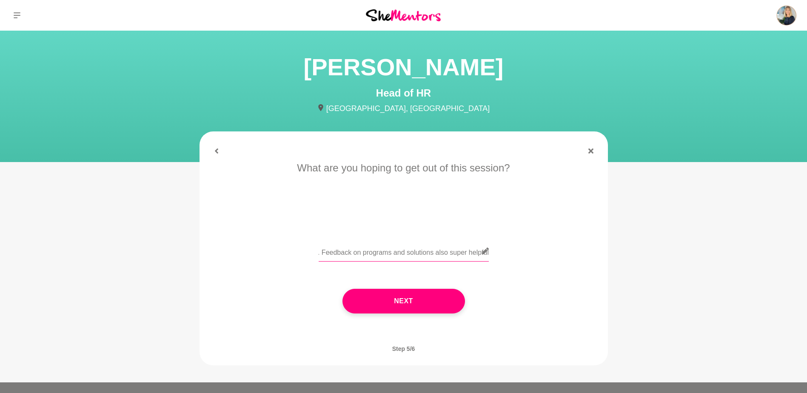
scroll to position [0, 610]
type input "Im an Exec Leadership Coach looking to expand my B2B reach and would love to he…"
click at [443, 309] on button "Next" at bounding box center [404, 301] width 123 height 25
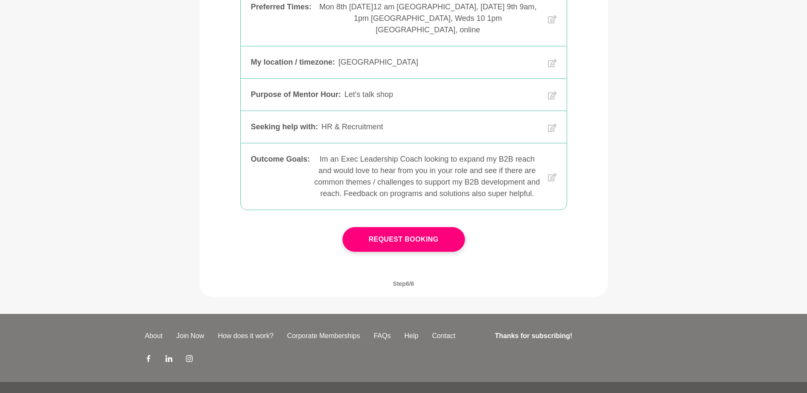
scroll to position [222, 0]
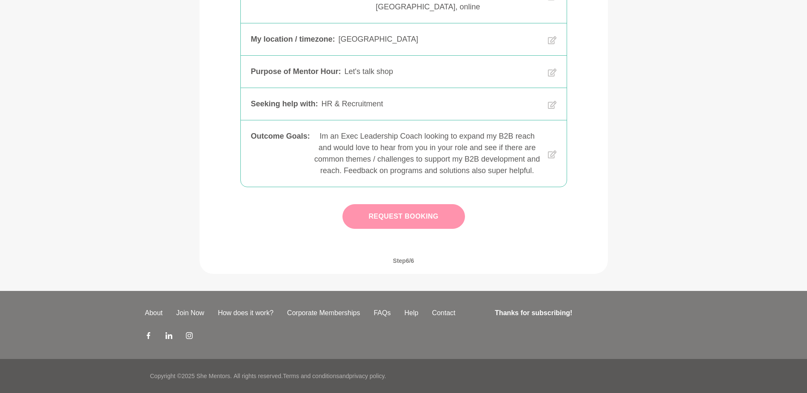
click at [413, 220] on button "Request Booking" at bounding box center [404, 216] width 123 height 25
